Goal: Task Accomplishment & Management: Use online tool/utility

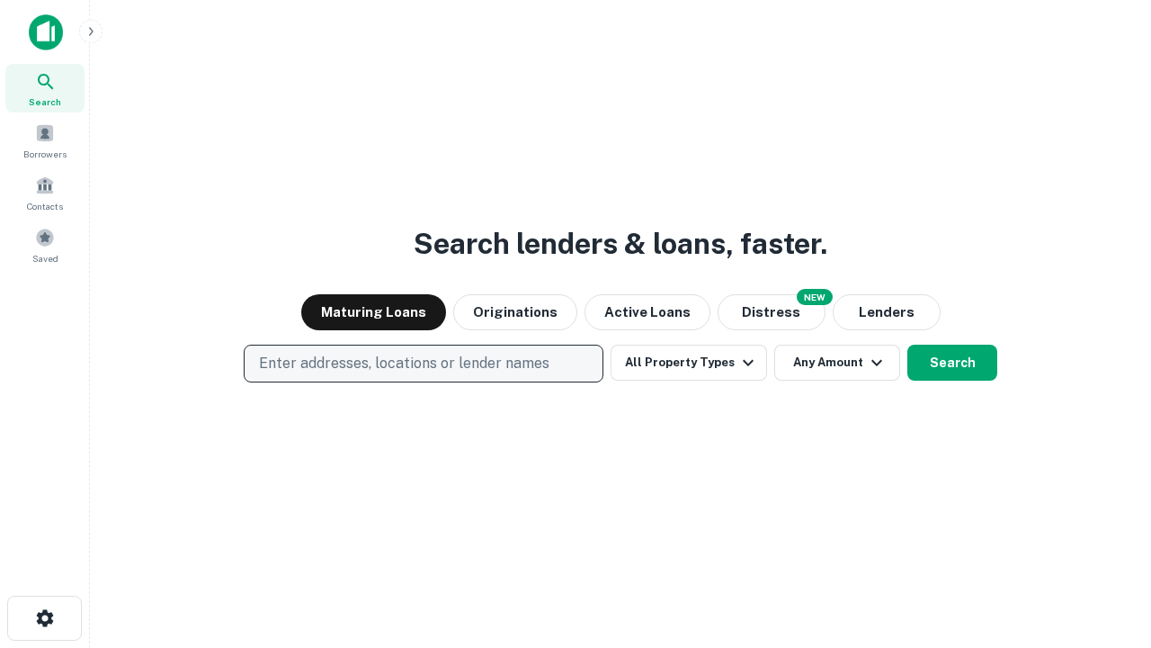
click at [423, 363] on p "Enter addresses, locations or lender names" at bounding box center [404, 364] width 290 height 22
type input "**********"
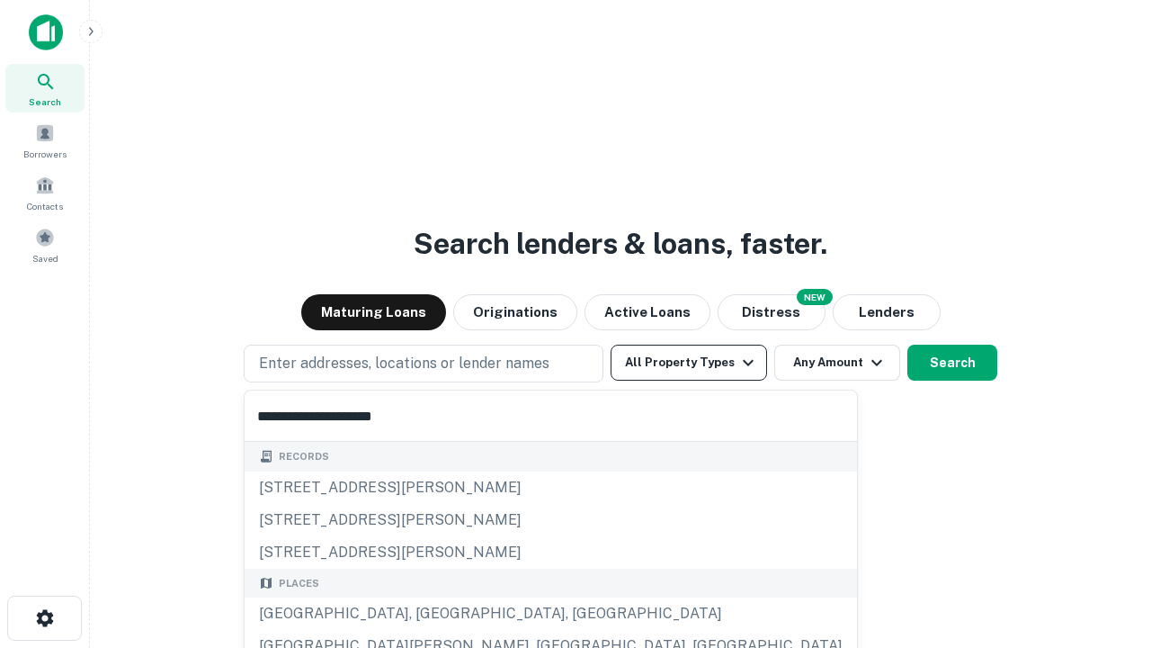
click at [430, 613] on div "[GEOGRAPHIC_DATA], [GEOGRAPHIC_DATA], [GEOGRAPHIC_DATA]" at bounding box center [551, 613] width 612 height 32
click at [689, 362] on button "All Property Types" at bounding box center [689, 362] width 156 height 36
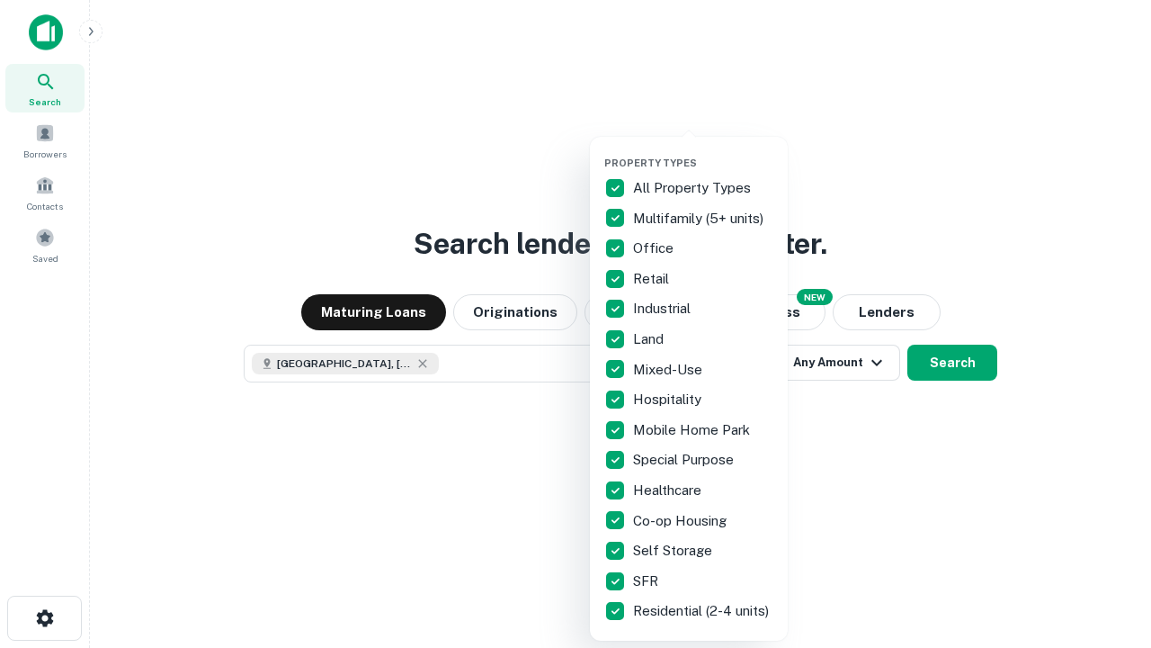
click at [703, 151] on button "button" at bounding box center [703, 151] width 198 height 1
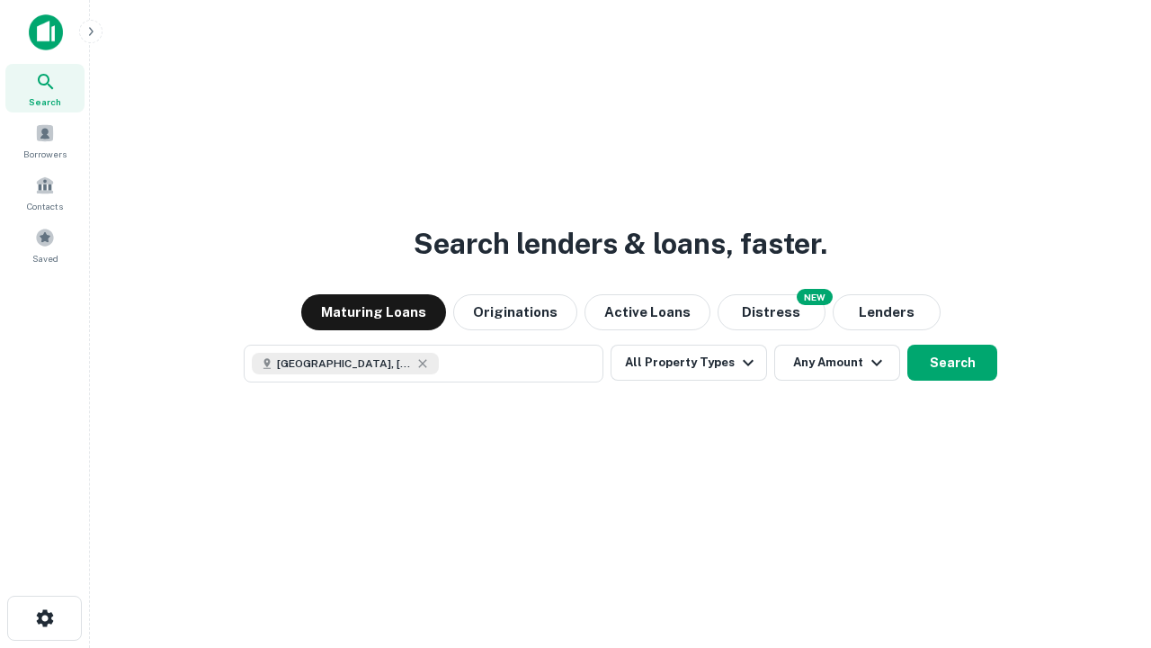
scroll to position [29, 0]
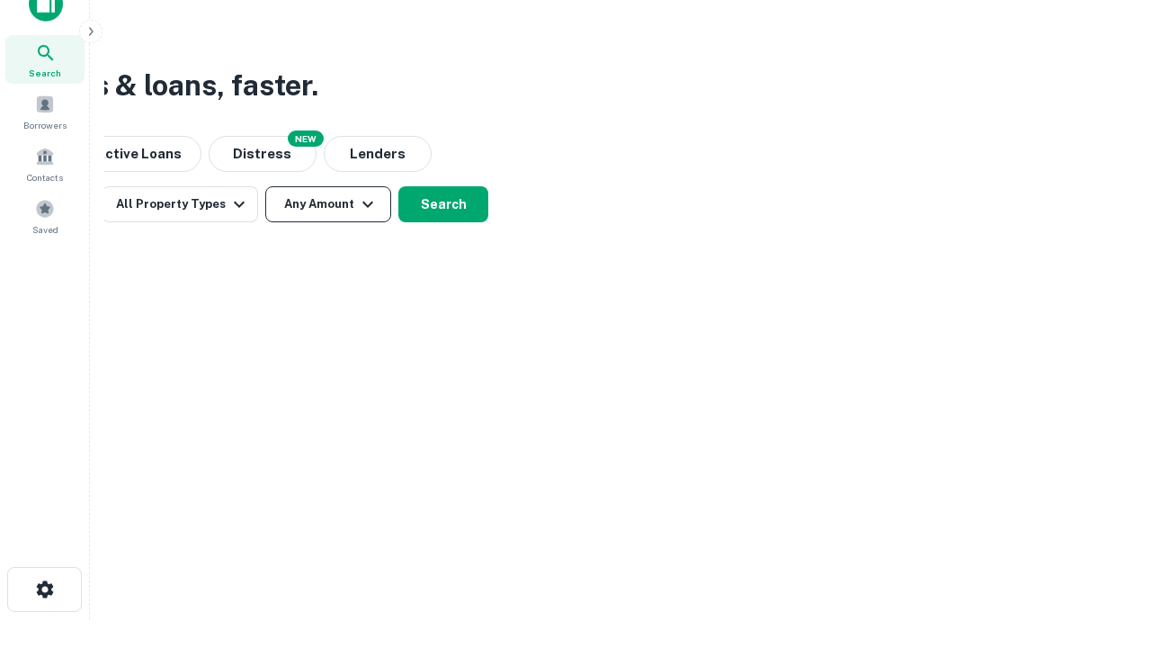
click at [328, 204] on button "Any Amount" at bounding box center [328, 204] width 126 height 36
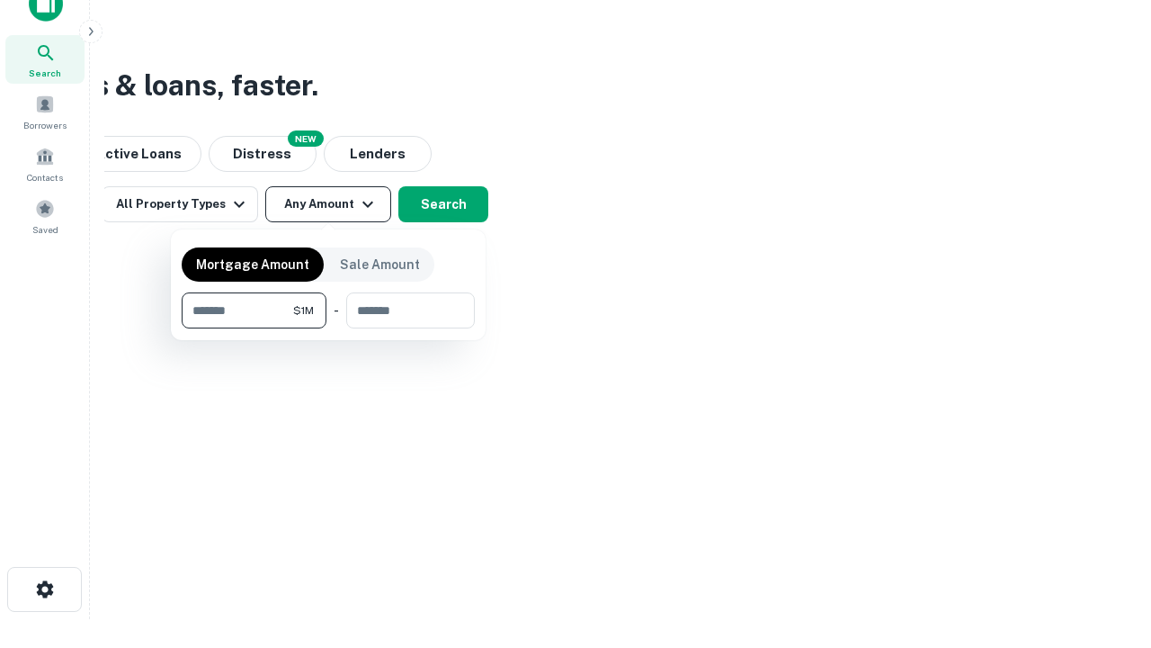
type input "*******"
click at [328, 328] on button "button" at bounding box center [328, 328] width 293 height 1
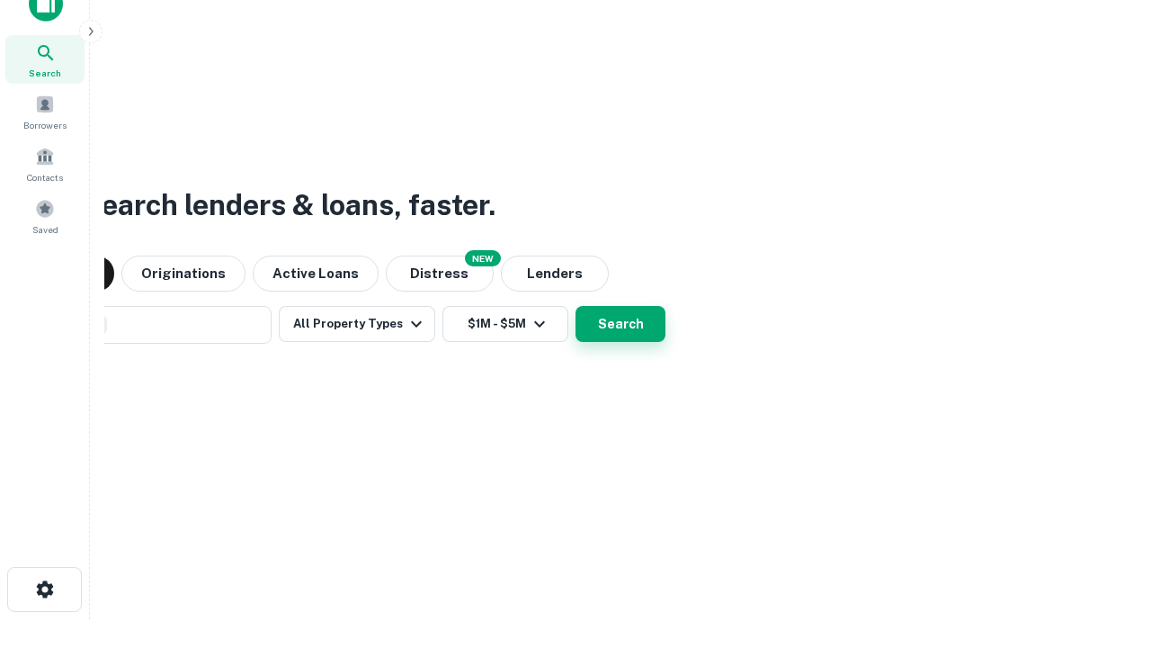
click at [576, 306] on button "Search" at bounding box center [621, 324] width 90 height 36
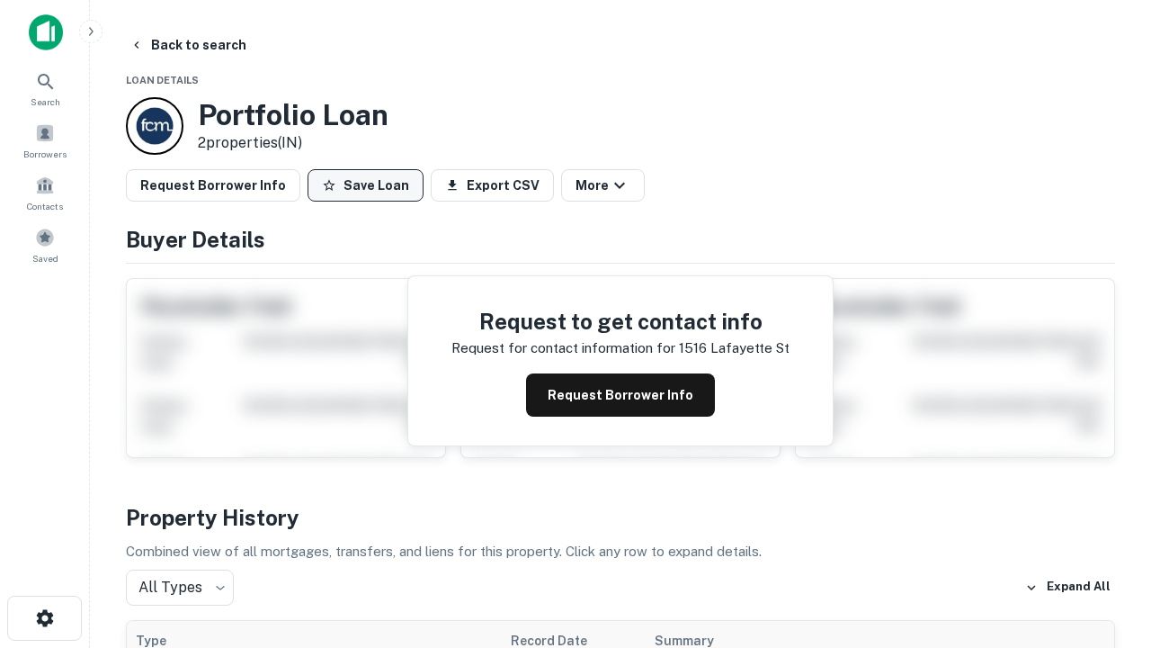
click at [365, 185] on button "Save Loan" at bounding box center [366, 185] width 116 height 32
click at [370, 185] on button "Loan Saved" at bounding box center [370, 185] width 124 height 32
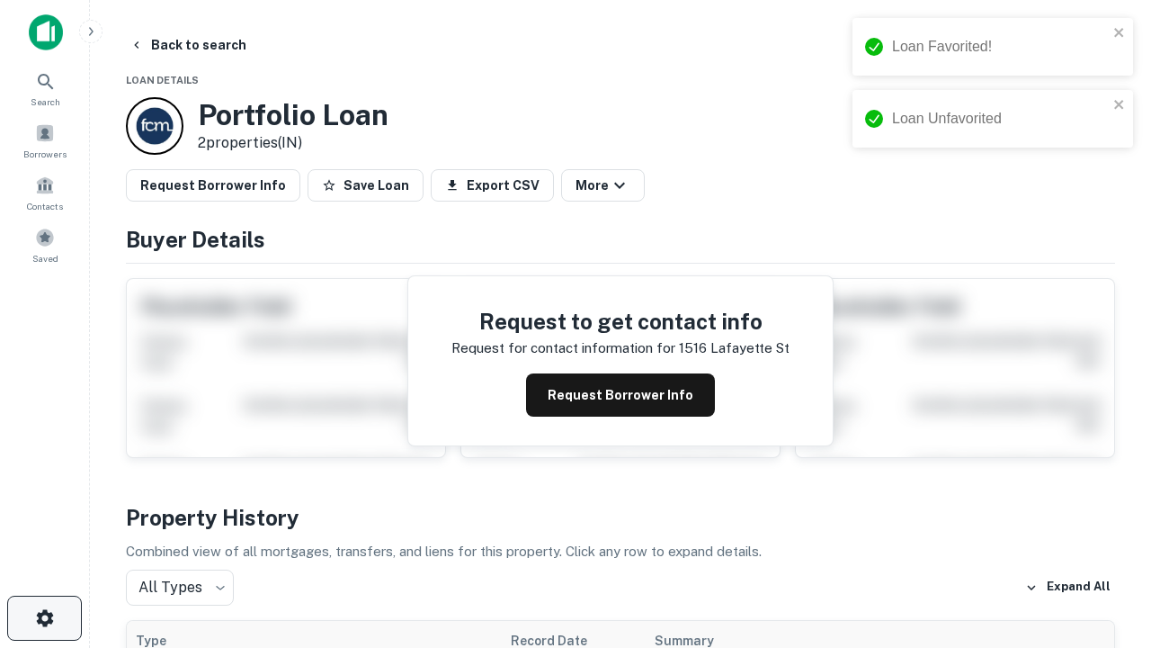
click at [44, 618] on icon "button" at bounding box center [45, 618] width 22 height 22
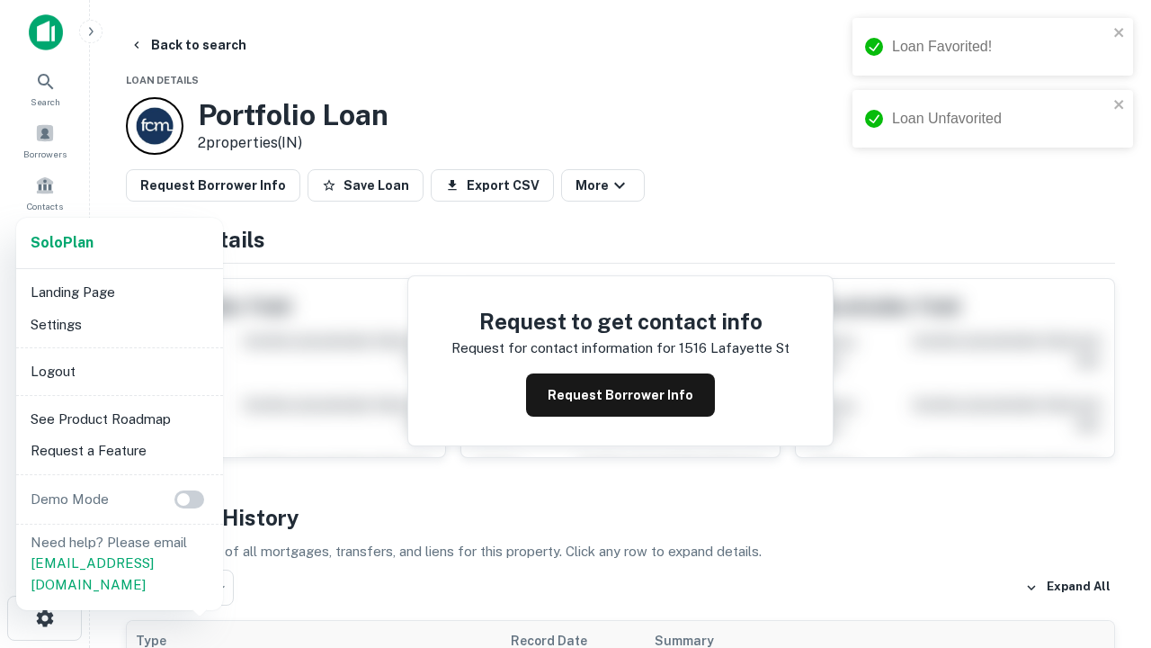
click at [119, 371] on li "Logout" at bounding box center [119, 371] width 192 height 32
